Goal: Transaction & Acquisition: Purchase product/service

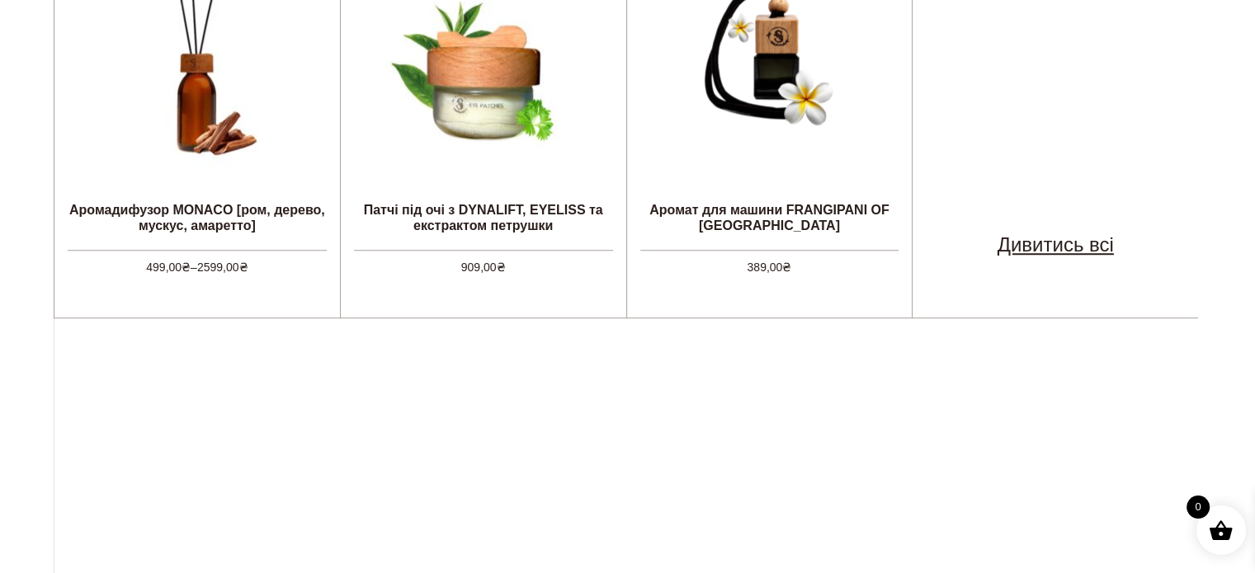
scroll to position [938, 0]
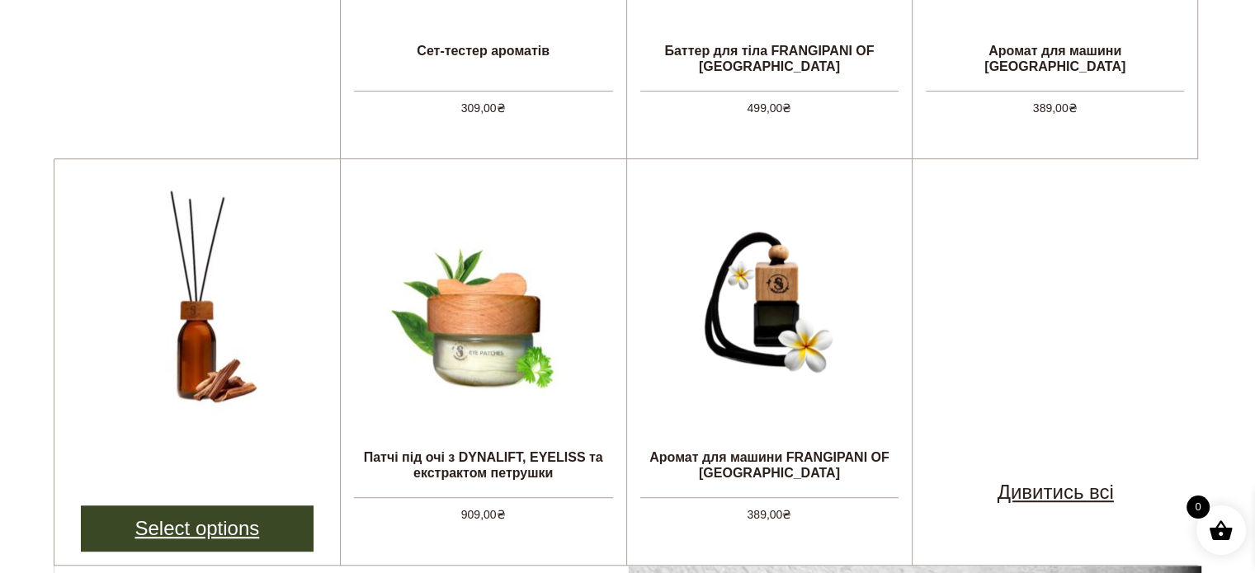
drag, startPoint x: 201, startPoint y: 323, endPoint x: 248, endPoint y: 521, distance: 203.5
click at [248, 521] on link "Select options" at bounding box center [197, 529] width 233 height 46
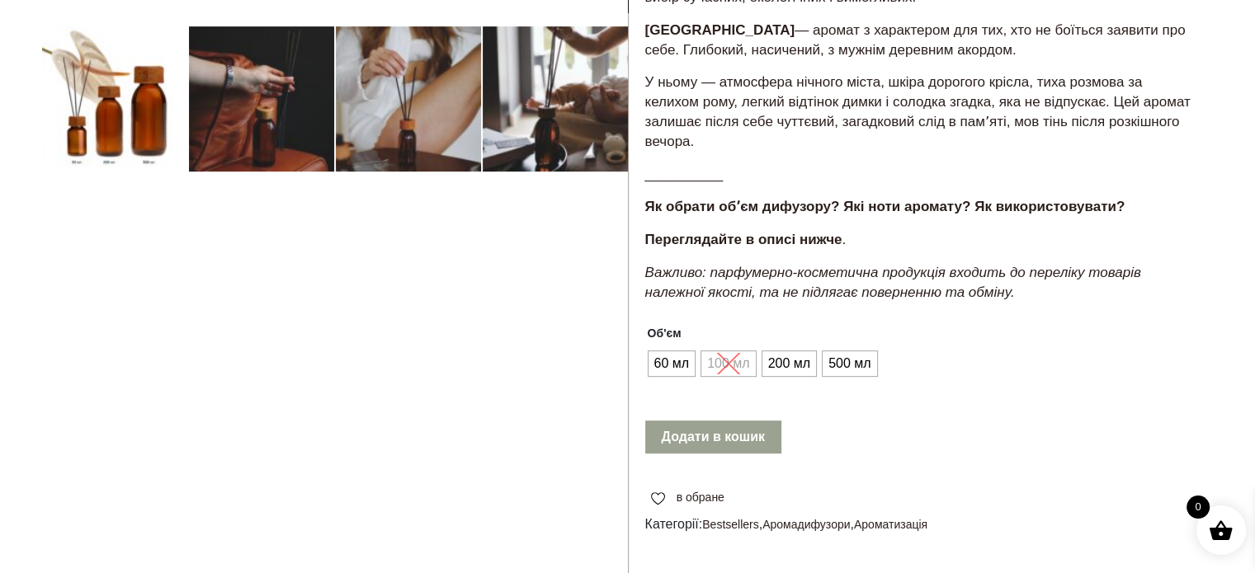
scroll to position [577, 0]
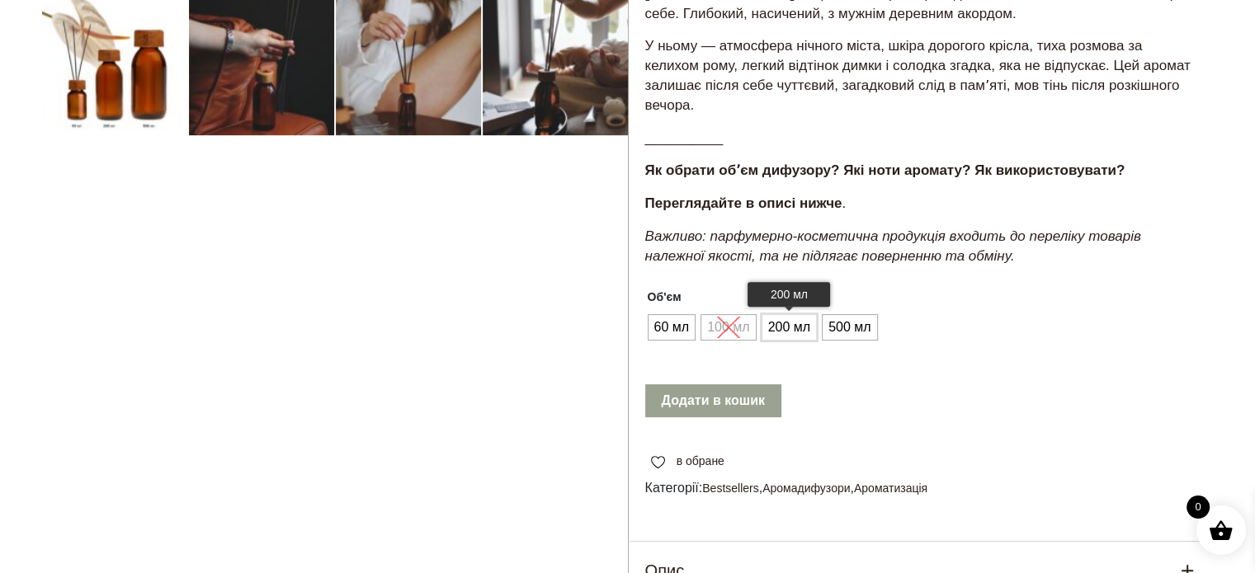
click at [794, 324] on span "200 мл" at bounding box center [789, 327] width 50 height 26
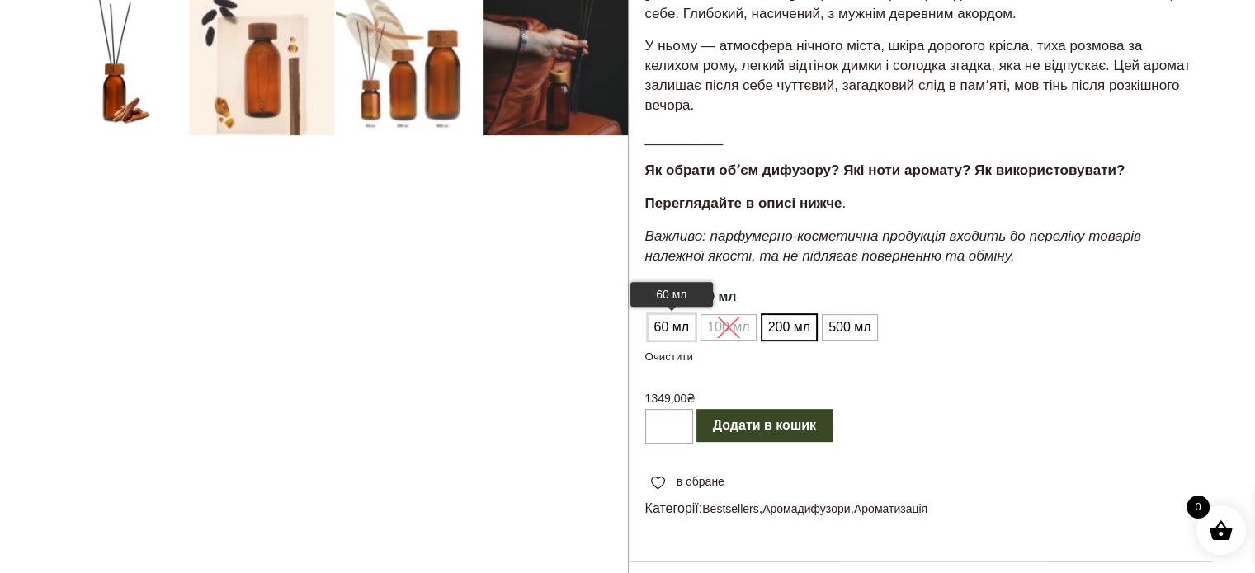
click at [670, 331] on span "60 мл" at bounding box center [672, 327] width 44 height 26
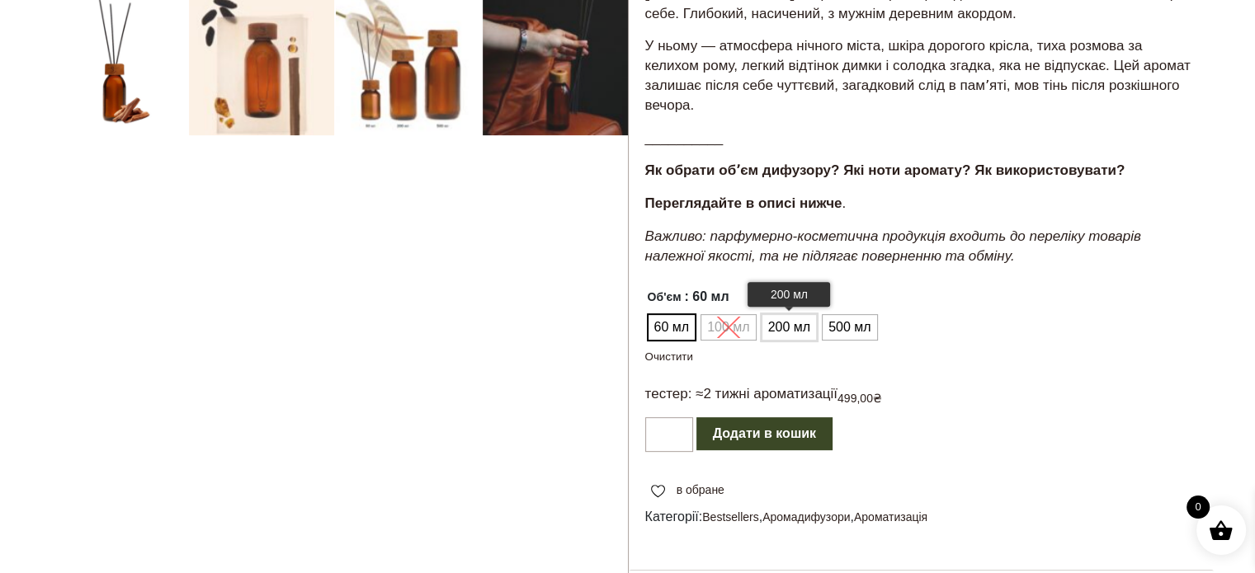
click at [785, 329] on span "200 мл" at bounding box center [789, 327] width 50 height 26
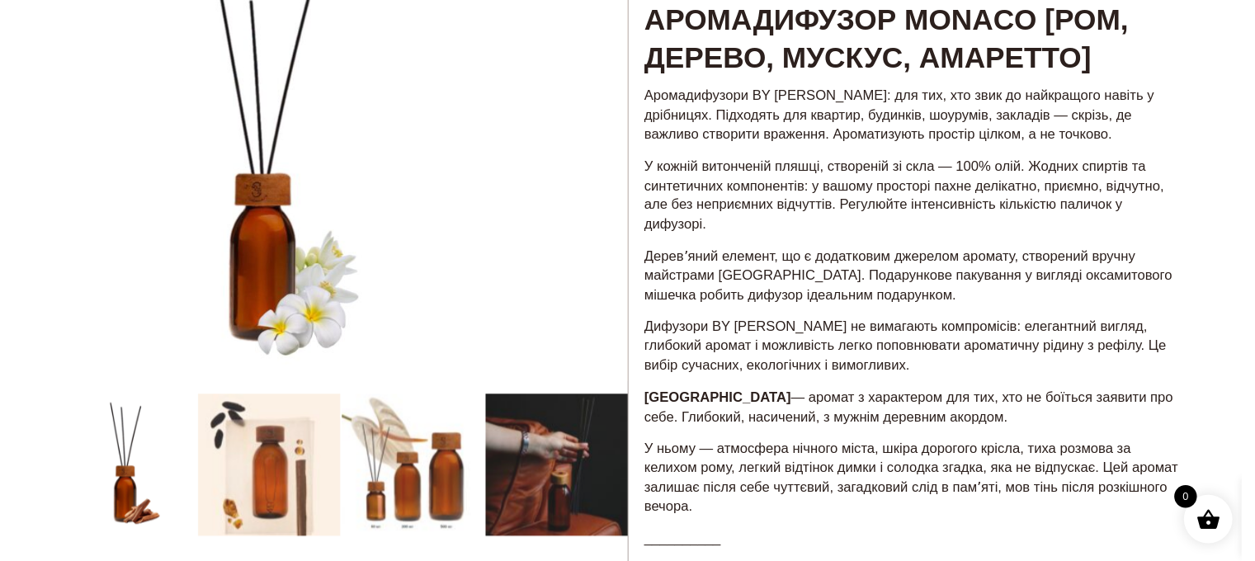
scroll to position [0, 0]
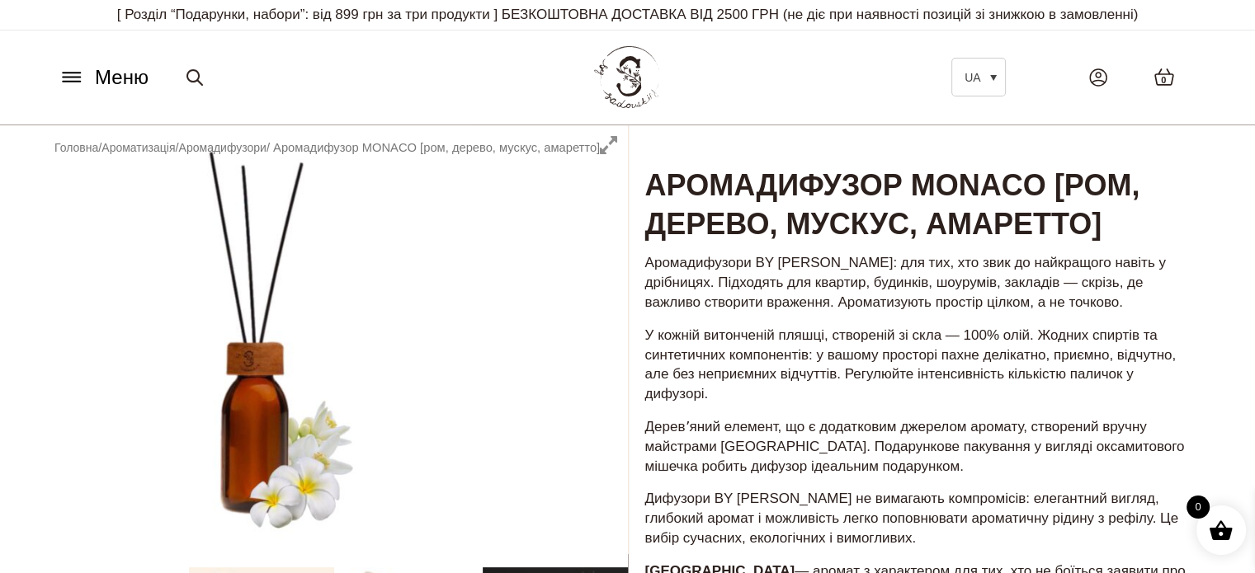
click at [73, 75] on icon at bounding box center [72, 76] width 26 height 17
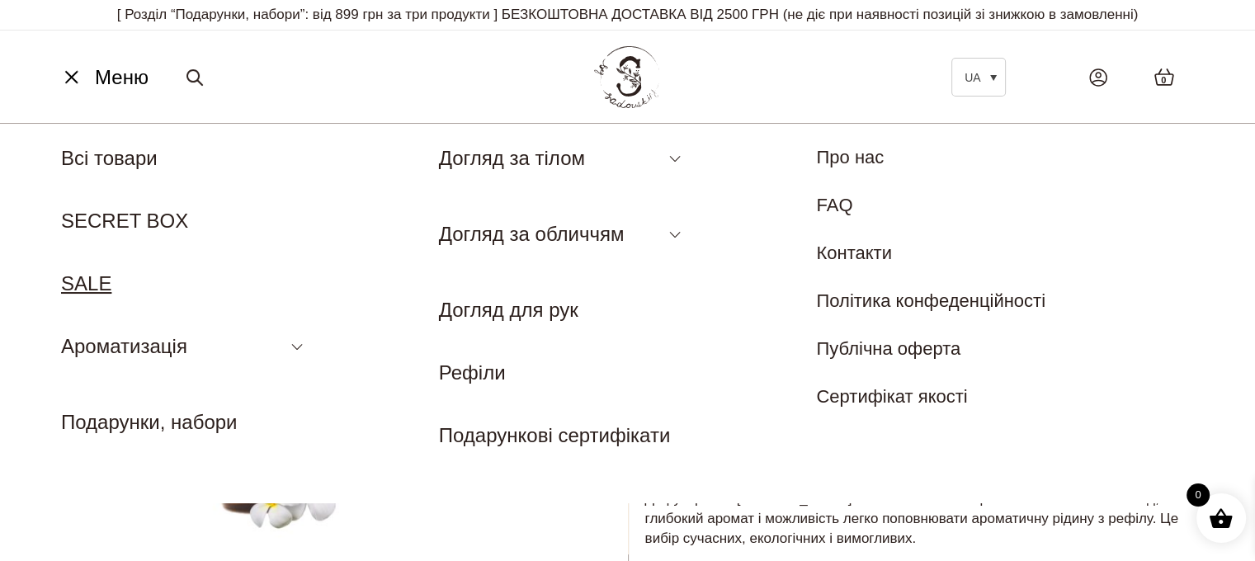
click at [90, 286] on link "SALE" at bounding box center [86, 283] width 50 height 22
